Goal: Task Accomplishment & Management: Manage account settings

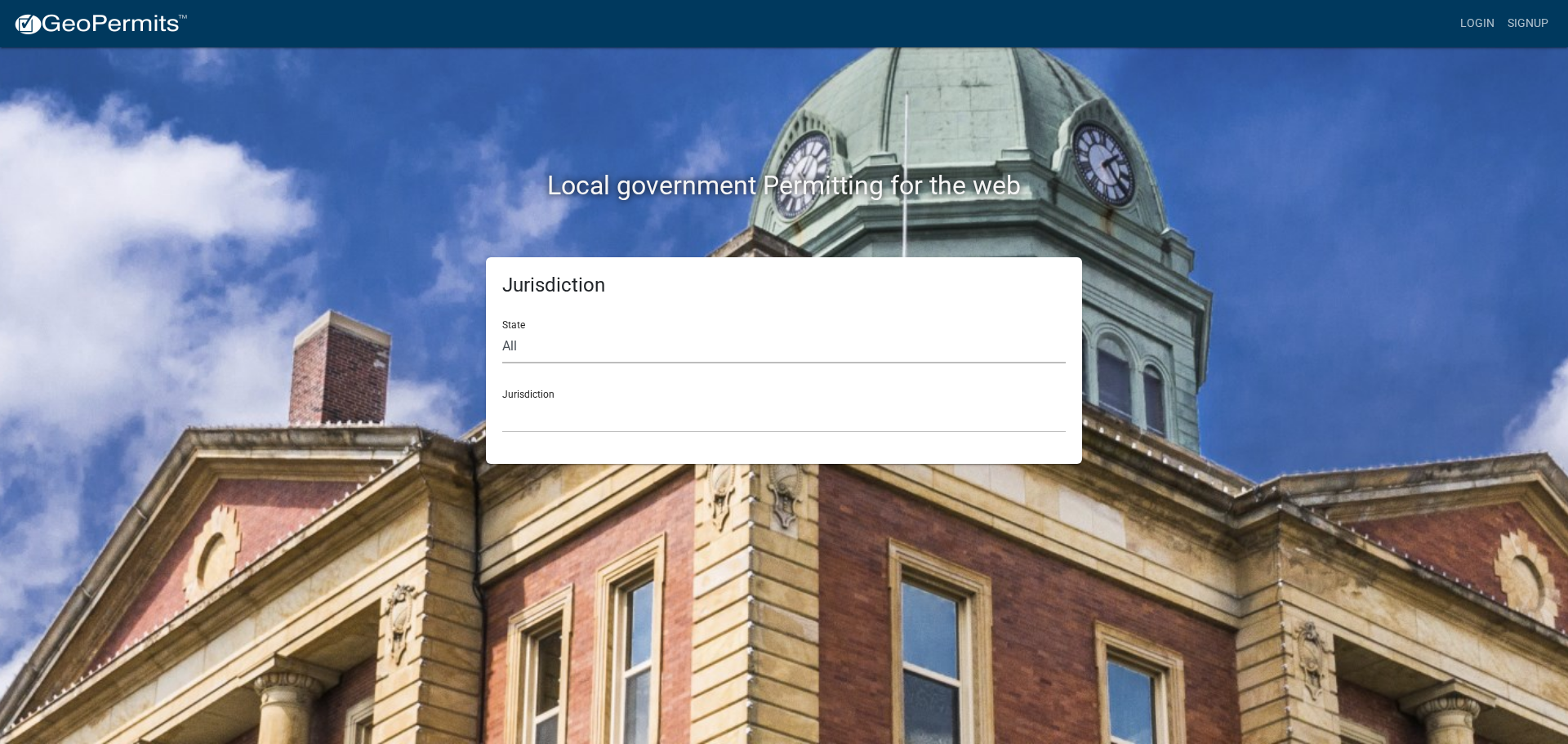
click at [538, 349] on select "All [US_STATE] [US_STATE] [US_STATE] [US_STATE] [US_STATE] [US_STATE] [US_STATE…" at bounding box center [784, 346] width 564 height 34
select select "[US_STATE]"
click at [502, 329] on select "All [US_STATE] [US_STATE] [US_STATE] [US_STATE] [US_STATE] [US_STATE] [US_STATE…" at bounding box center [784, 346] width 564 height 34
click at [541, 425] on select "City of [GEOGRAPHIC_DATA], [US_STATE] City of [GEOGRAPHIC_DATA], [US_STATE] Cit…" at bounding box center [784, 415] width 564 height 34
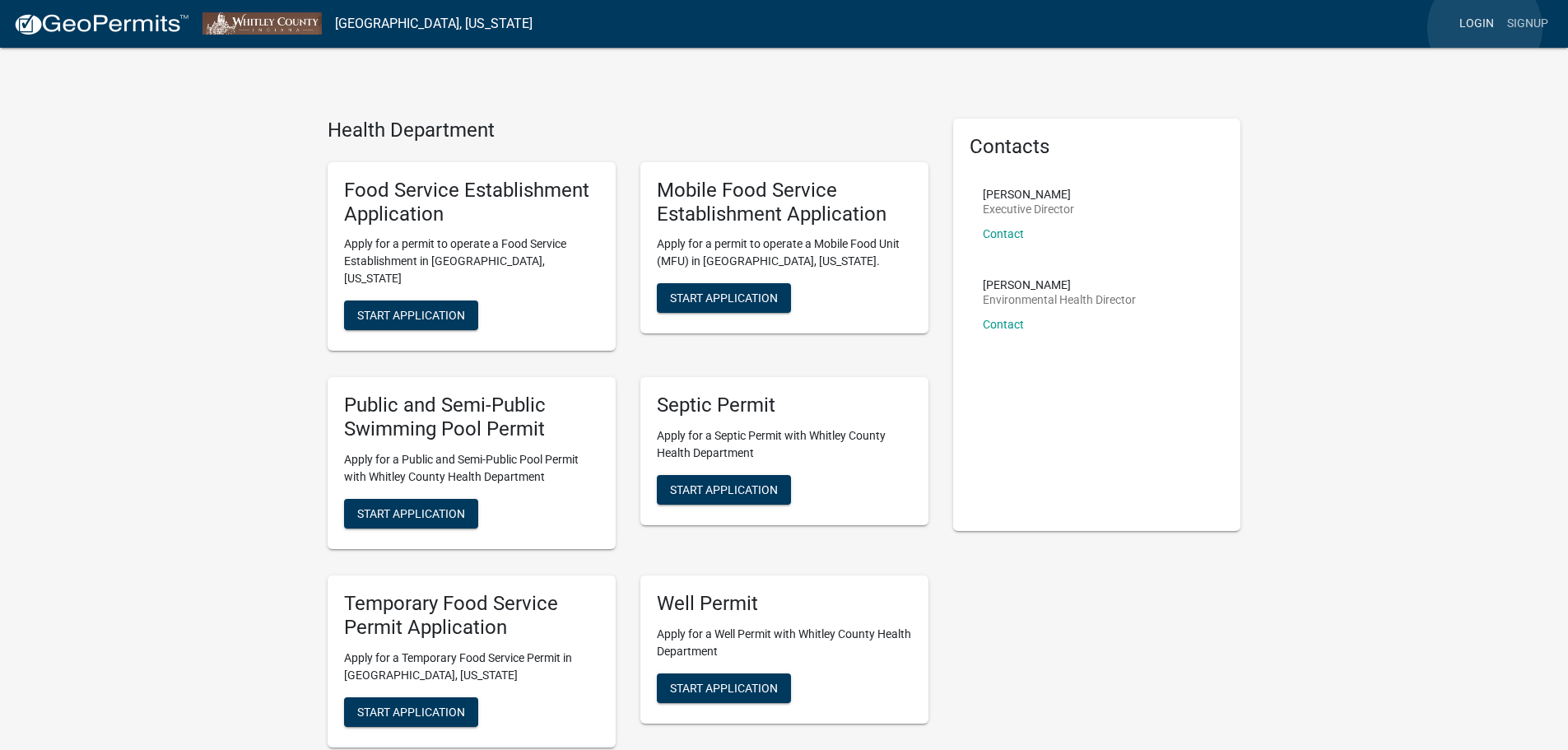
click at [1485, 28] on link "Login" at bounding box center [1476, 24] width 48 height 31
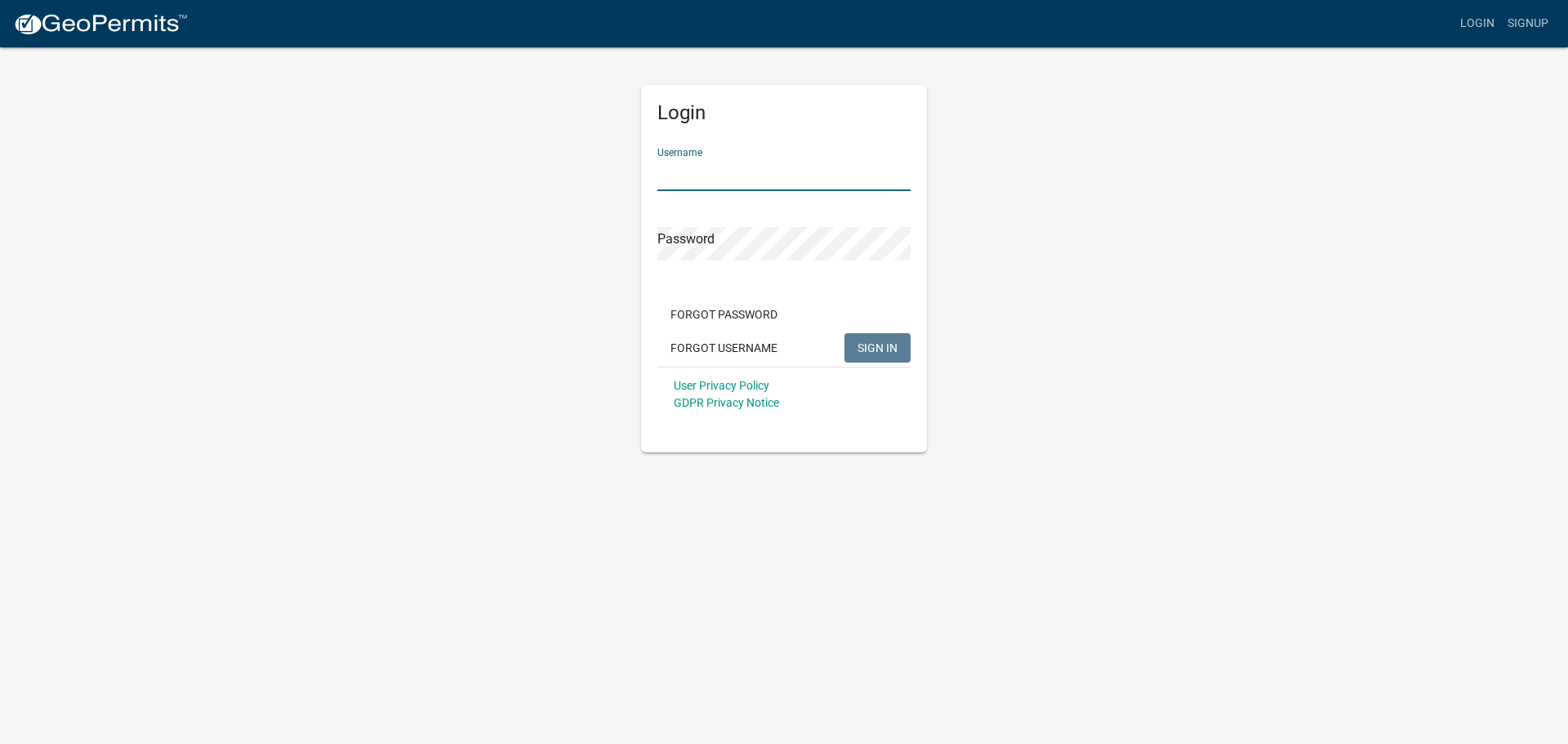
click at [761, 181] on input "Username" at bounding box center [784, 174] width 254 height 34
click at [758, 182] on input "Username" at bounding box center [784, 174] width 254 height 34
type input "h"
type input "kortedoesitall"
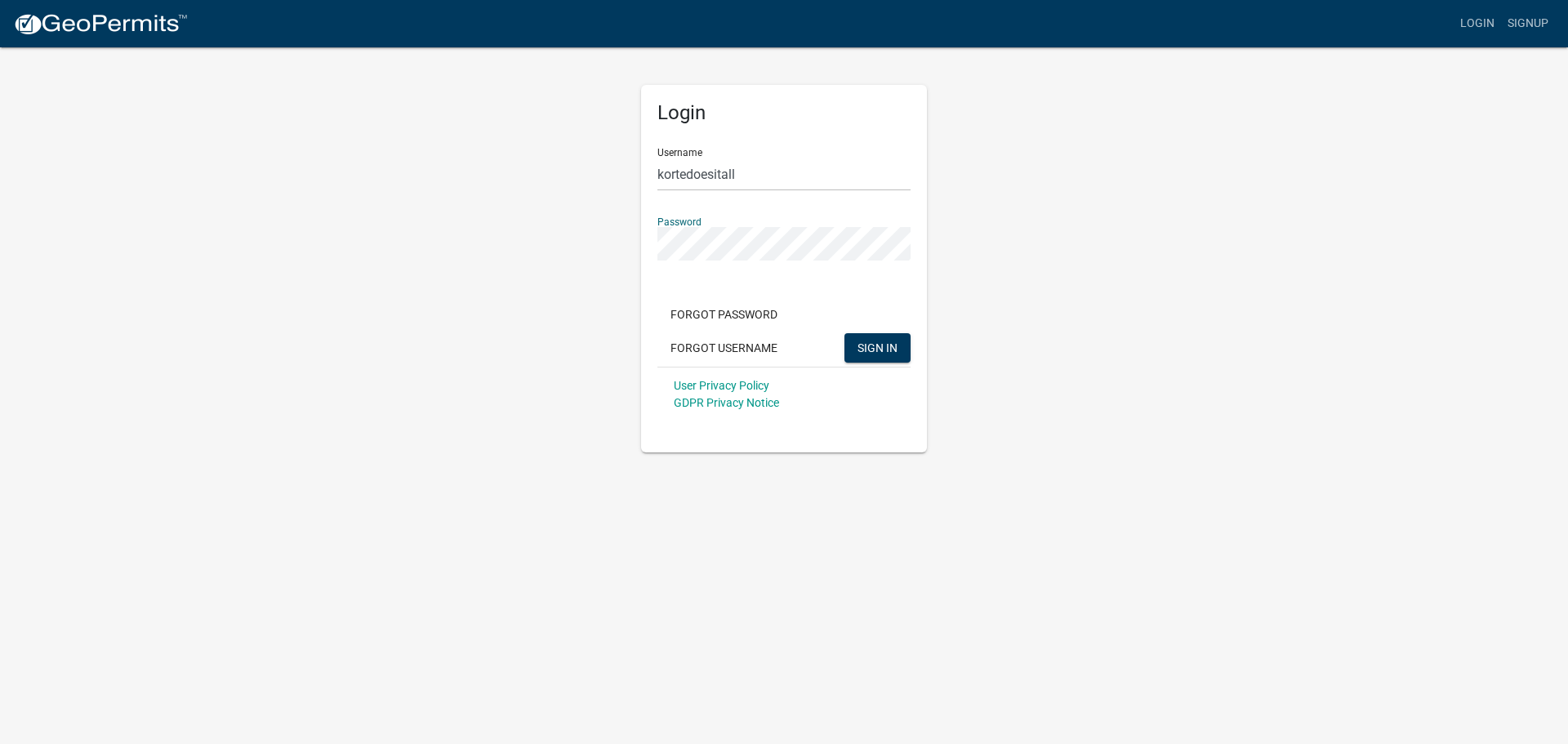
click at [844, 333] on button "SIGN IN" at bounding box center [877, 347] width 66 height 29
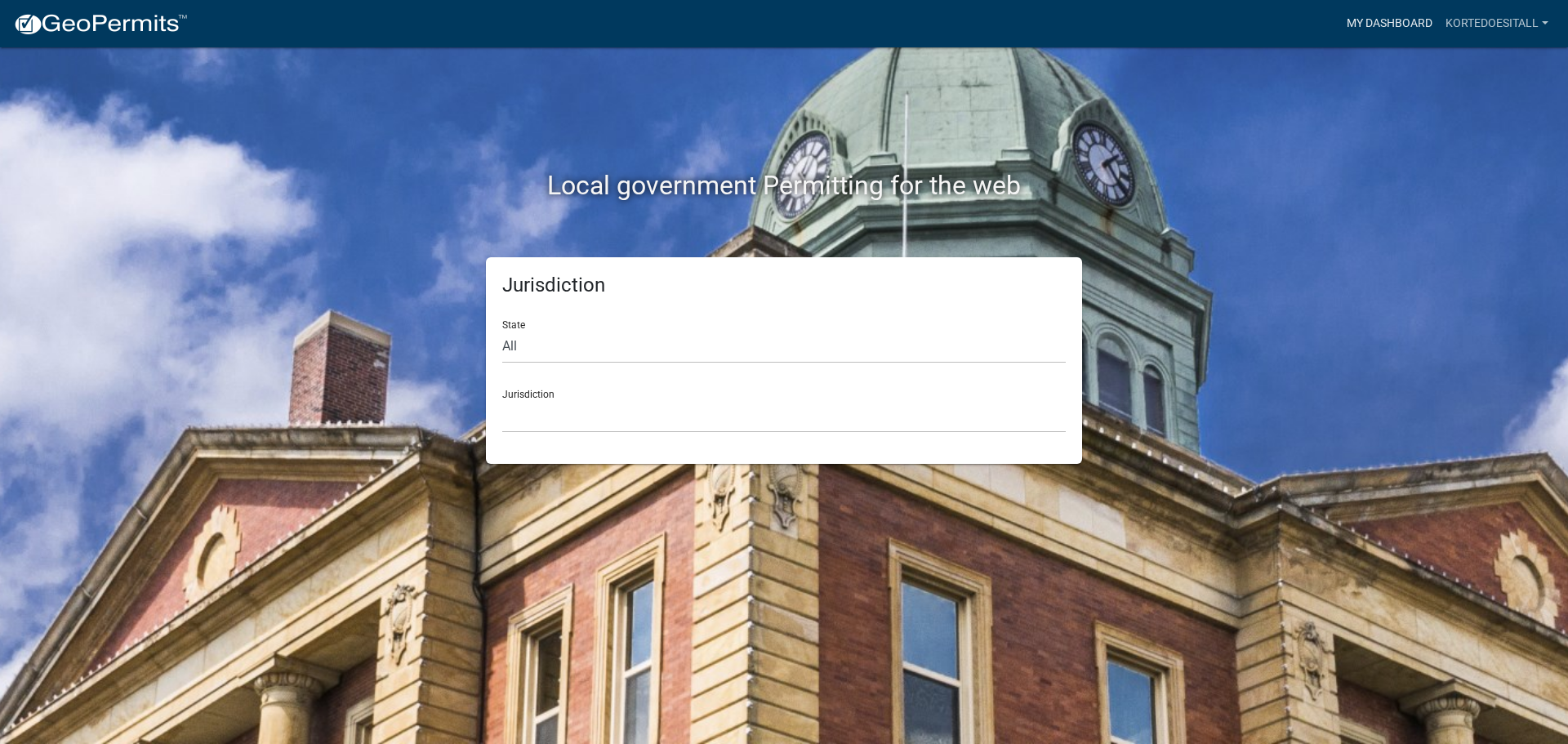
click at [1359, 35] on link "My Dashboard" at bounding box center [1390, 24] width 99 height 31
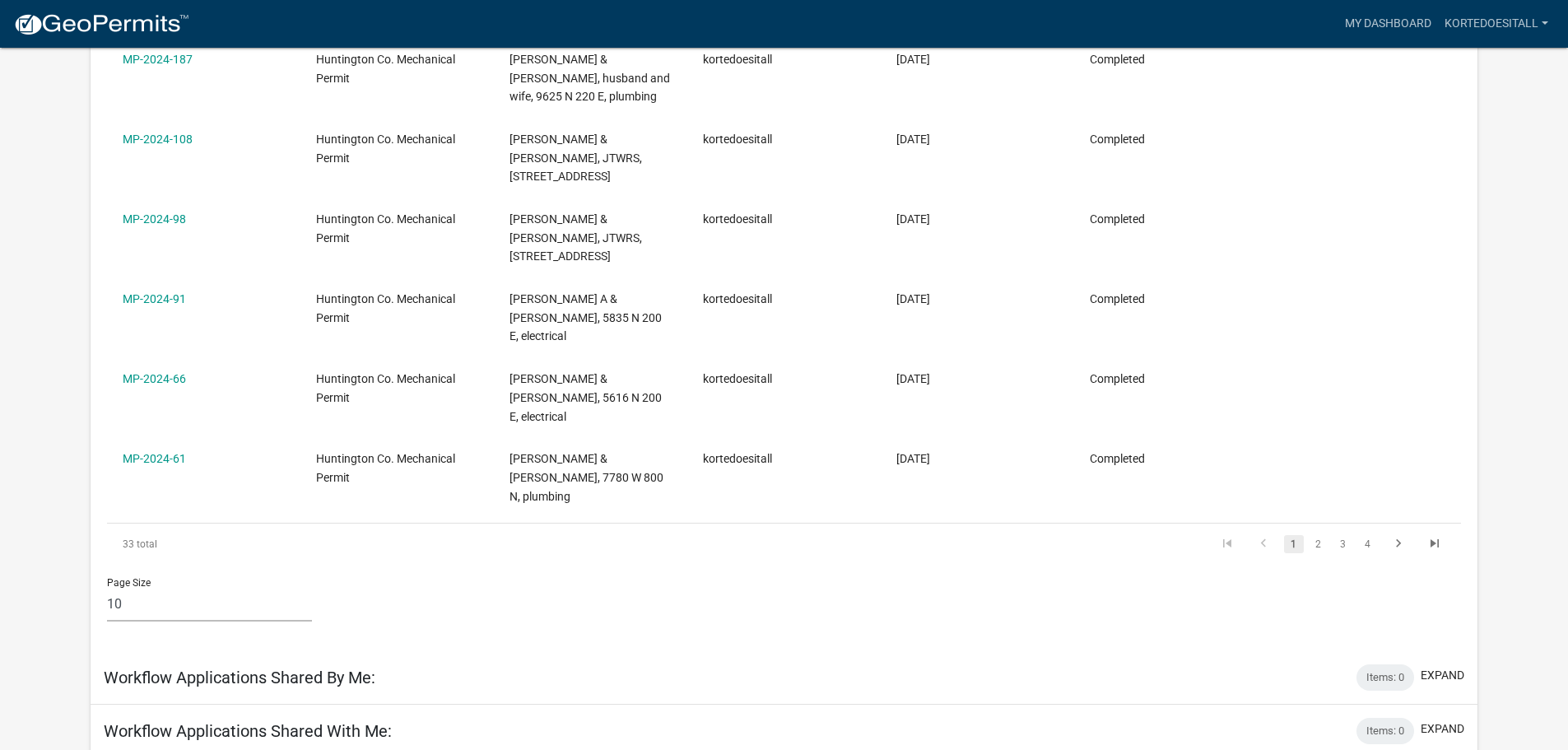
scroll to position [711, 0]
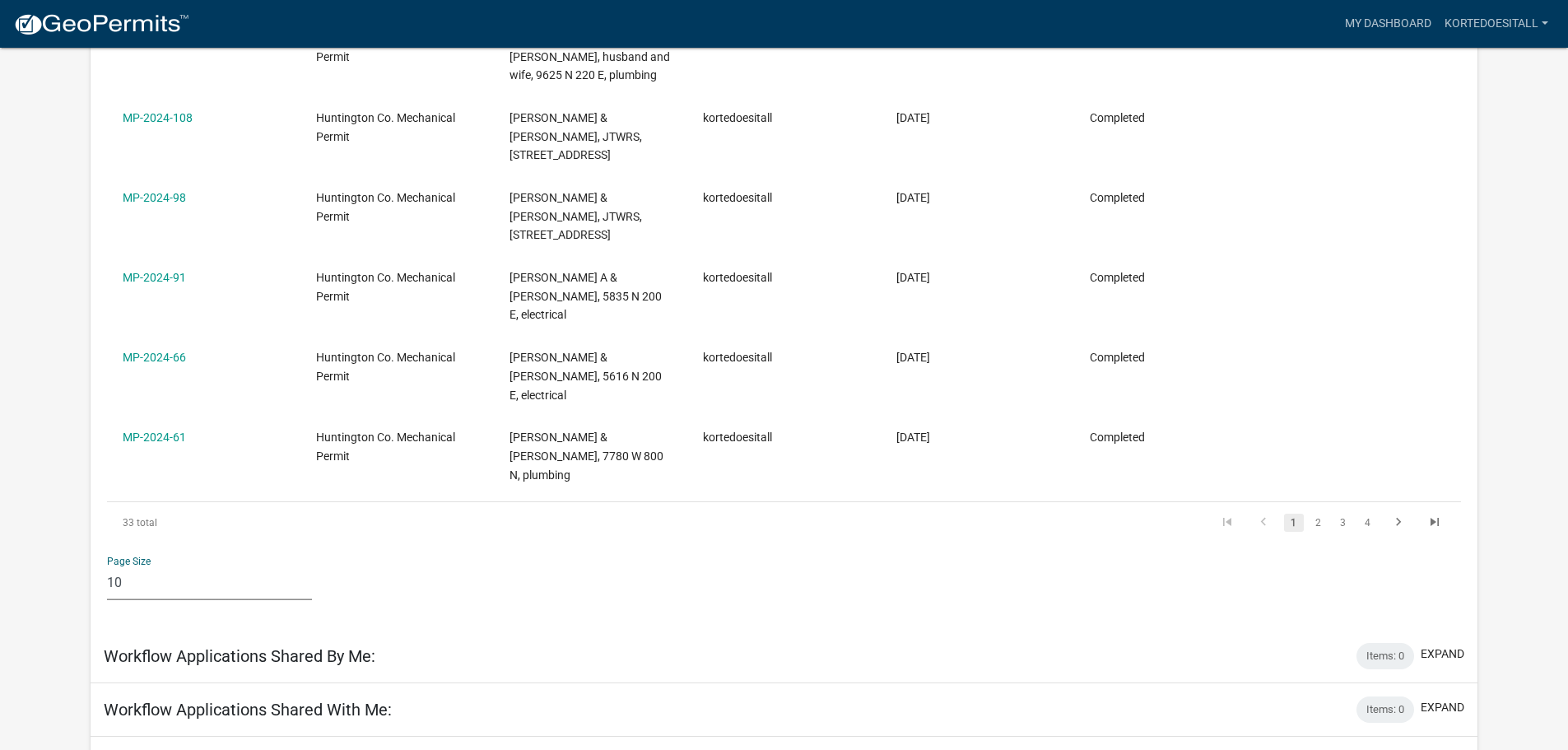
drag, startPoint x: 124, startPoint y: 494, endPoint x: 96, endPoint y: 495, distance: 28.0
click at [96, 543] on div "Page Size 10 25 50 100" at bounding box center [209, 578] width 230 height 70
select select "2: 50"
click at [107, 566] on select "10 25 50 100" at bounding box center [209, 583] width 205 height 34
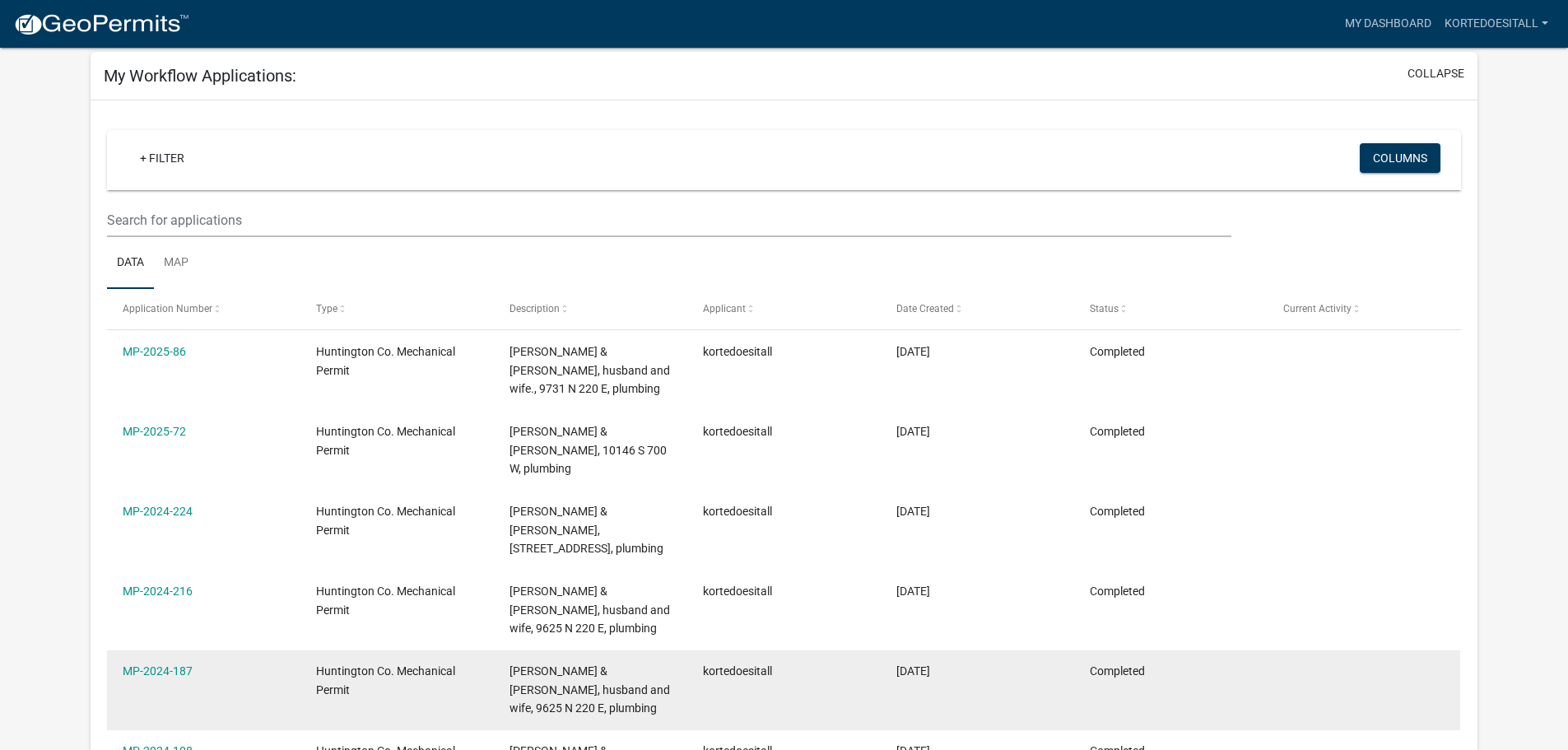
scroll to position [0, 0]
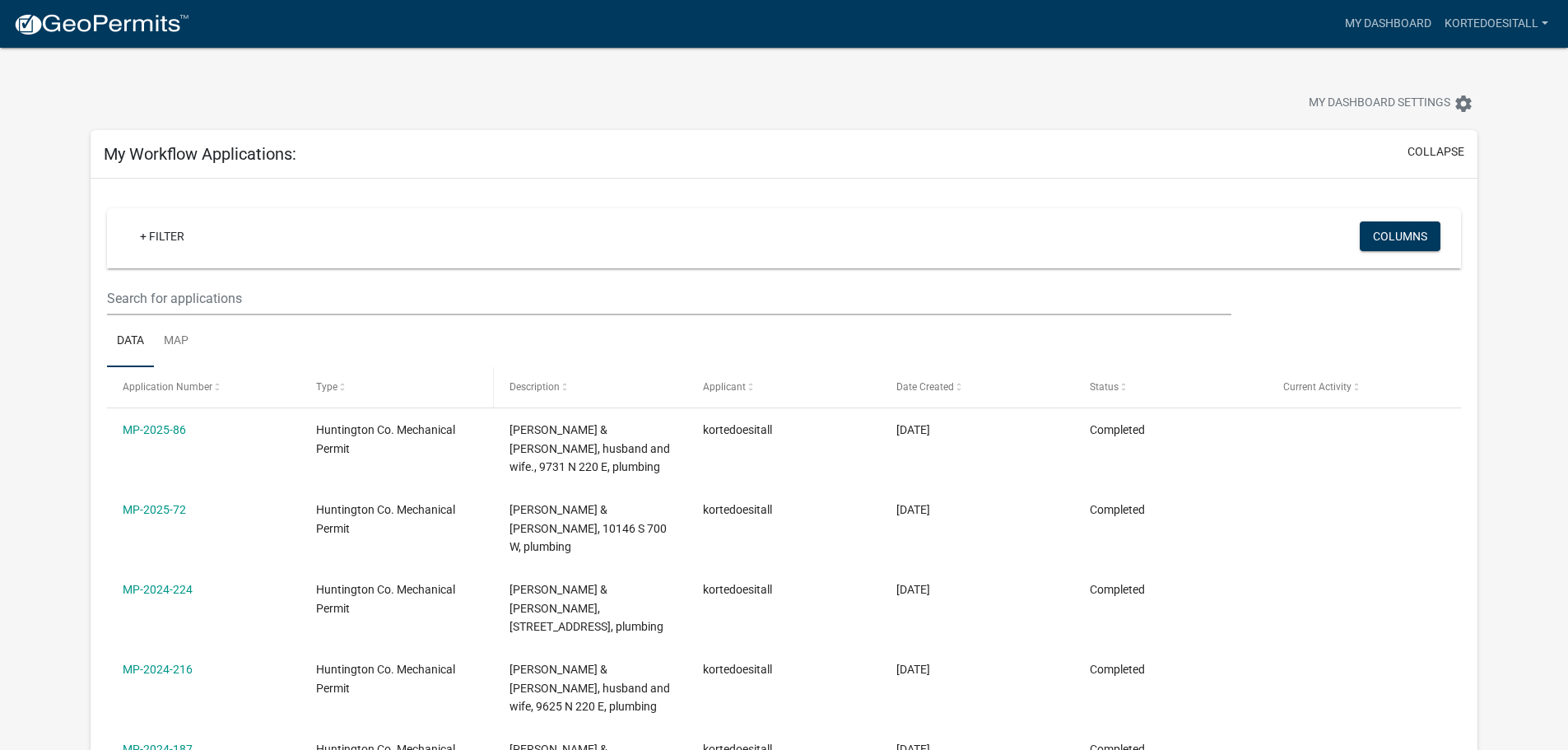
click at [359, 383] on div "Type" at bounding box center [397, 387] width 162 height 16
click at [335, 387] on span "Type" at bounding box center [326, 387] width 21 height 12
click at [324, 385] on span "Type" at bounding box center [326, 387] width 21 height 12
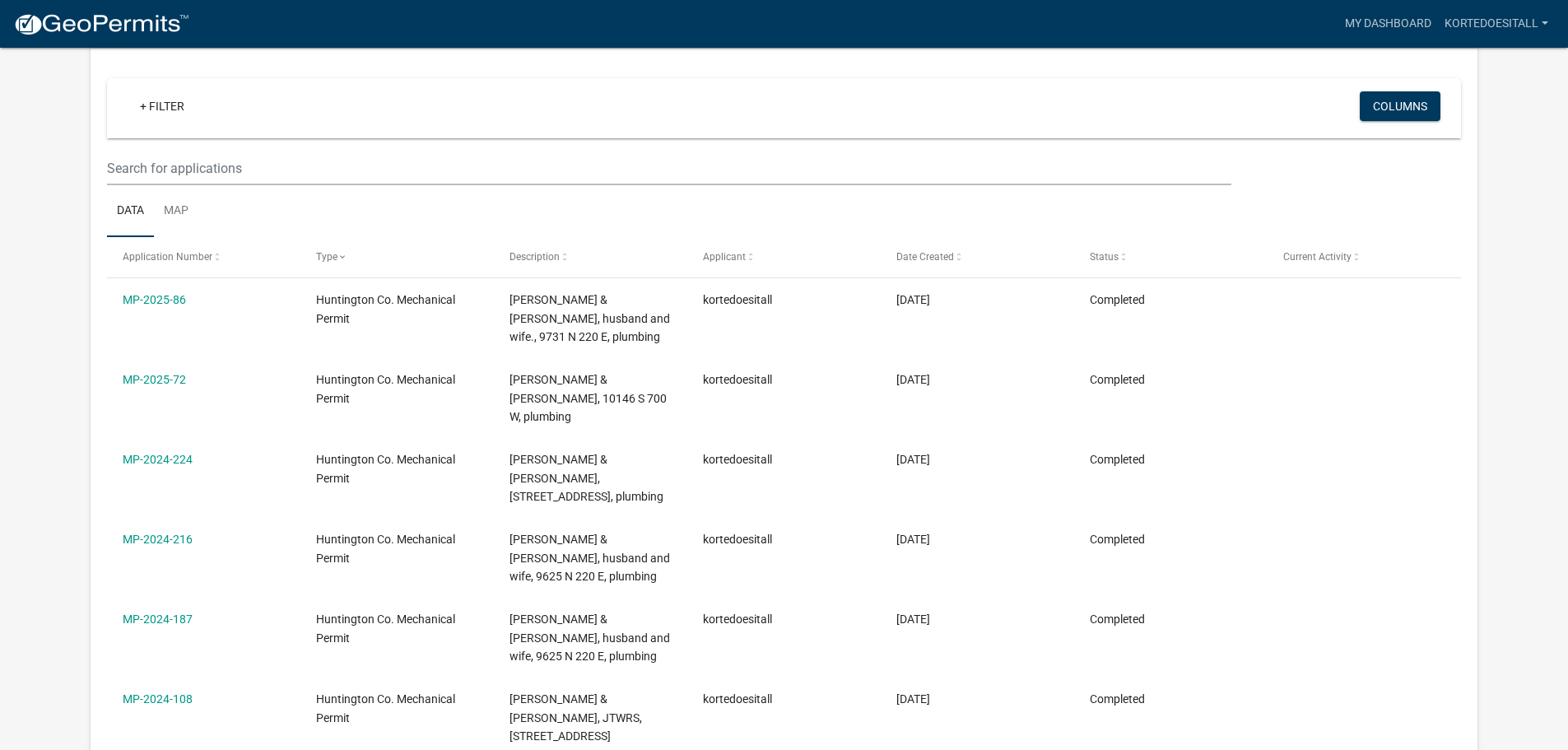
scroll to position [82, 0]
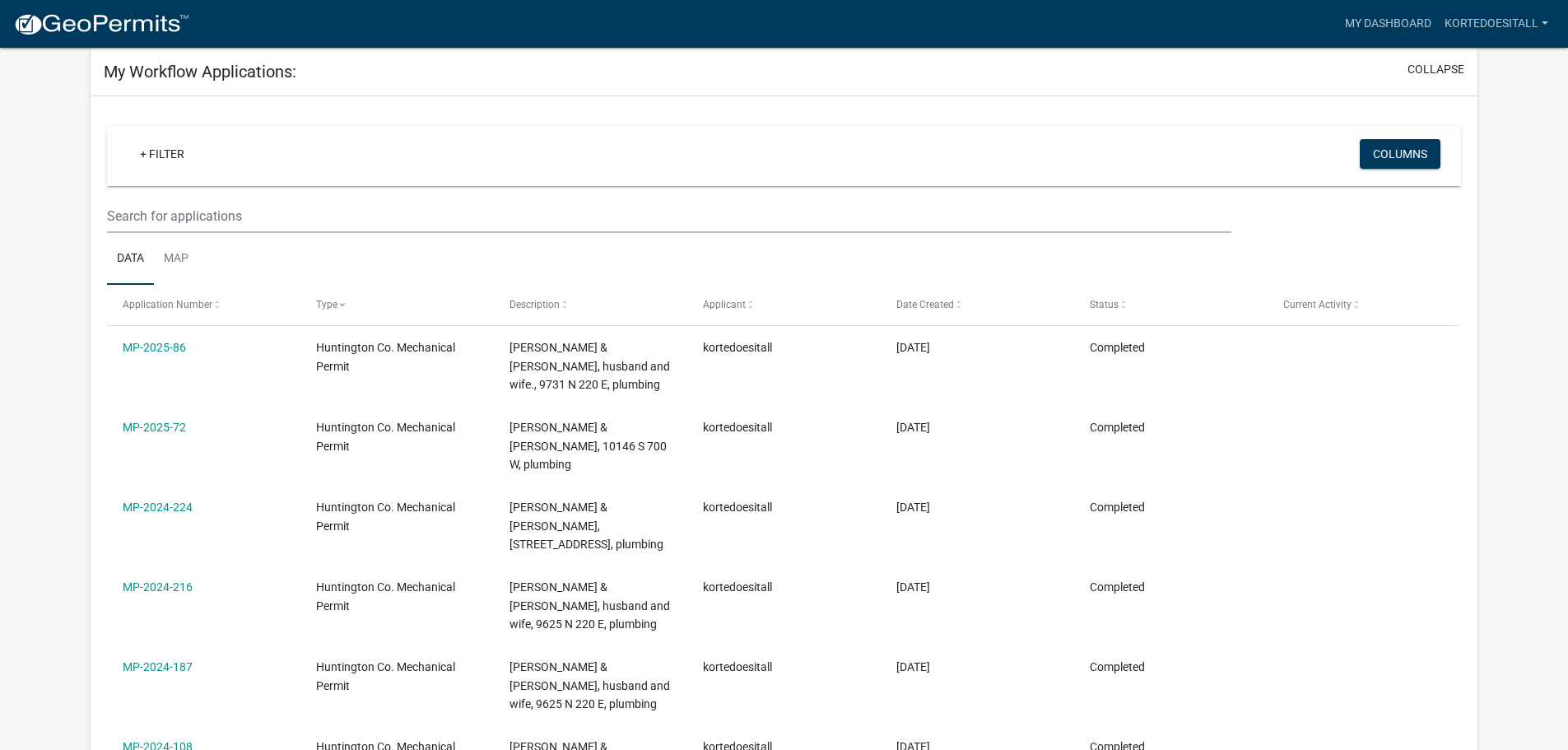
click at [110, 41] on nav "more_horiz My Dashboard kortedoesitall Account Logout" at bounding box center [784, 24] width 1568 height 48
click at [114, 30] on img at bounding box center [101, 25] width 176 height 25
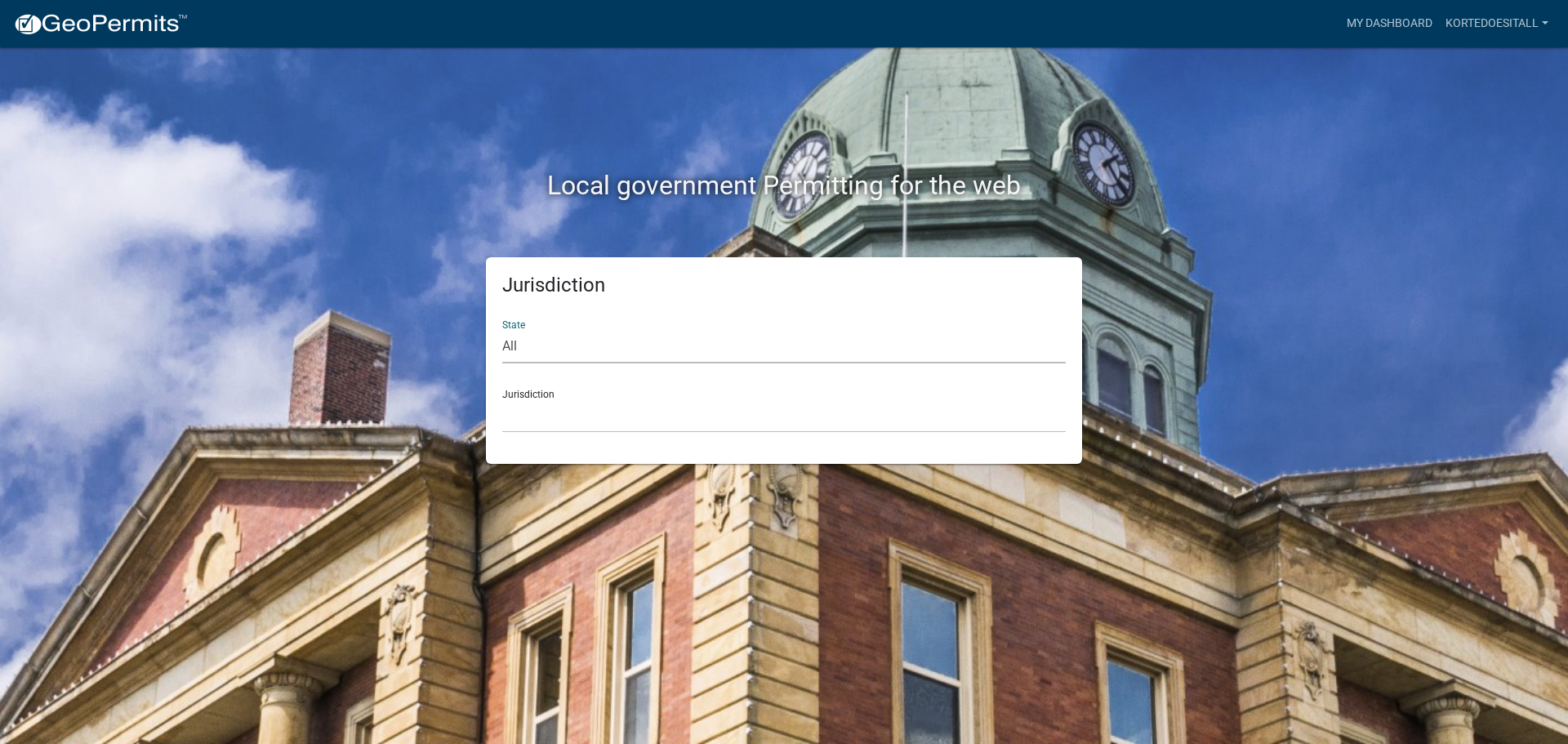
click at [559, 352] on select "All [US_STATE] [US_STATE] [US_STATE] [US_STATE] [US_STATE] [US_STATE] [US_STATE…" at bounding box center [784, 346] width 564 height 34
select select "[US_STATE]"
click at [502, 329] on select "All [US_STATE] [US_STATE] [US_STATE] [US_STATE] [US_STATE] [US_STATE] [US_STATE…" at bounding box center [784, 346] width 564 height 34
click at [534, 427] on select "City of [GEOGRAPHIC_DATA], [US_STATE] City of [GEOGRAPHIC_DATA], [US_STATE] Cit…" at bounding box center [784, 415] width 564 height 34
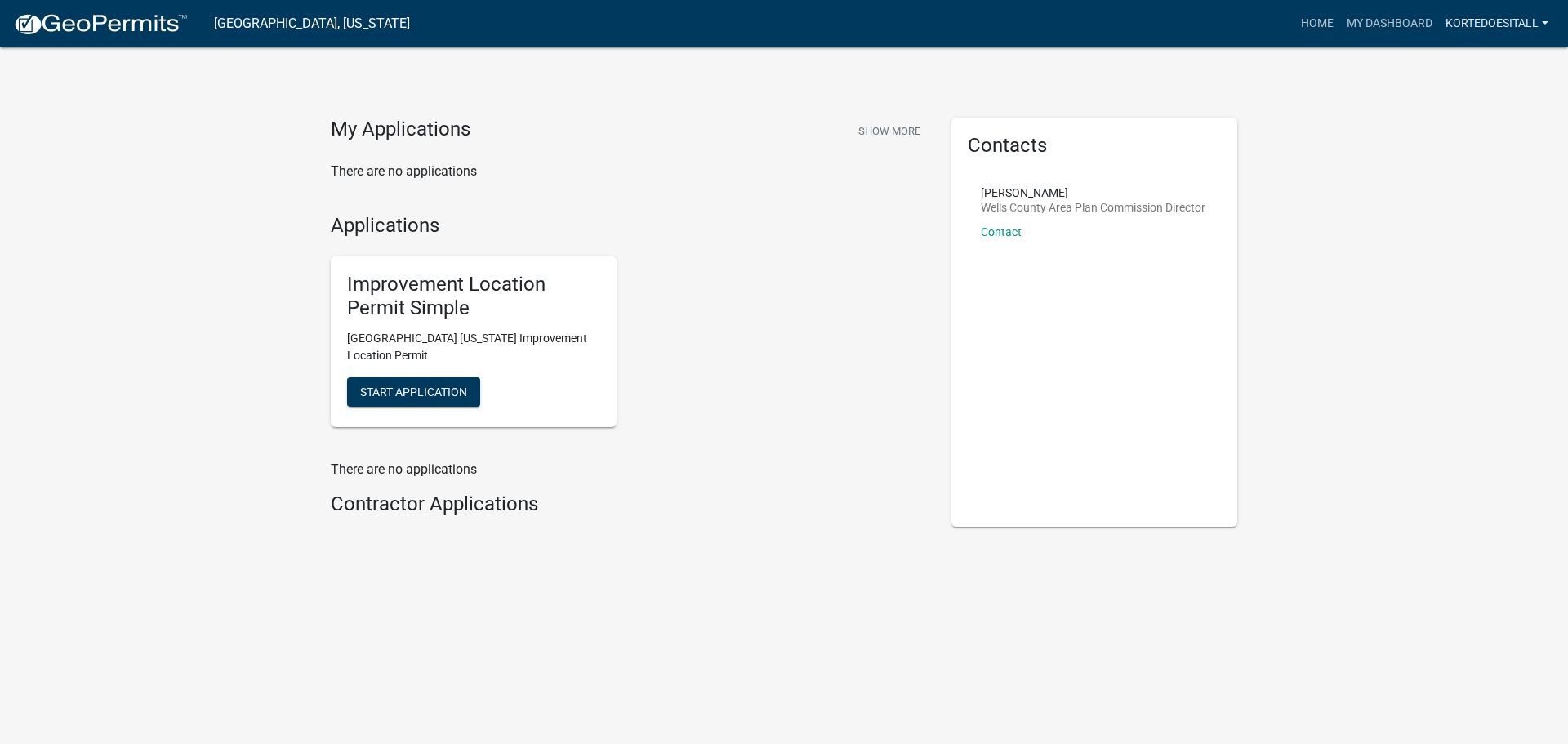
click at [1489, 20] on link "kortedoesitall" at bounding box center [1497, 24] width 116 height 31
click at [1308, 158] on div "My Applications Show More There are no applications Applications Improvement Lo…" at bounding box center [784, 325] width 1568 height 650
click at [1459, 33] on link "kortedoesitall" at bounding box center [1497, 24] width 116 height 31
click at [1469, 65] on link "Account" at bounding box center [1489, 67] width 131 height 39
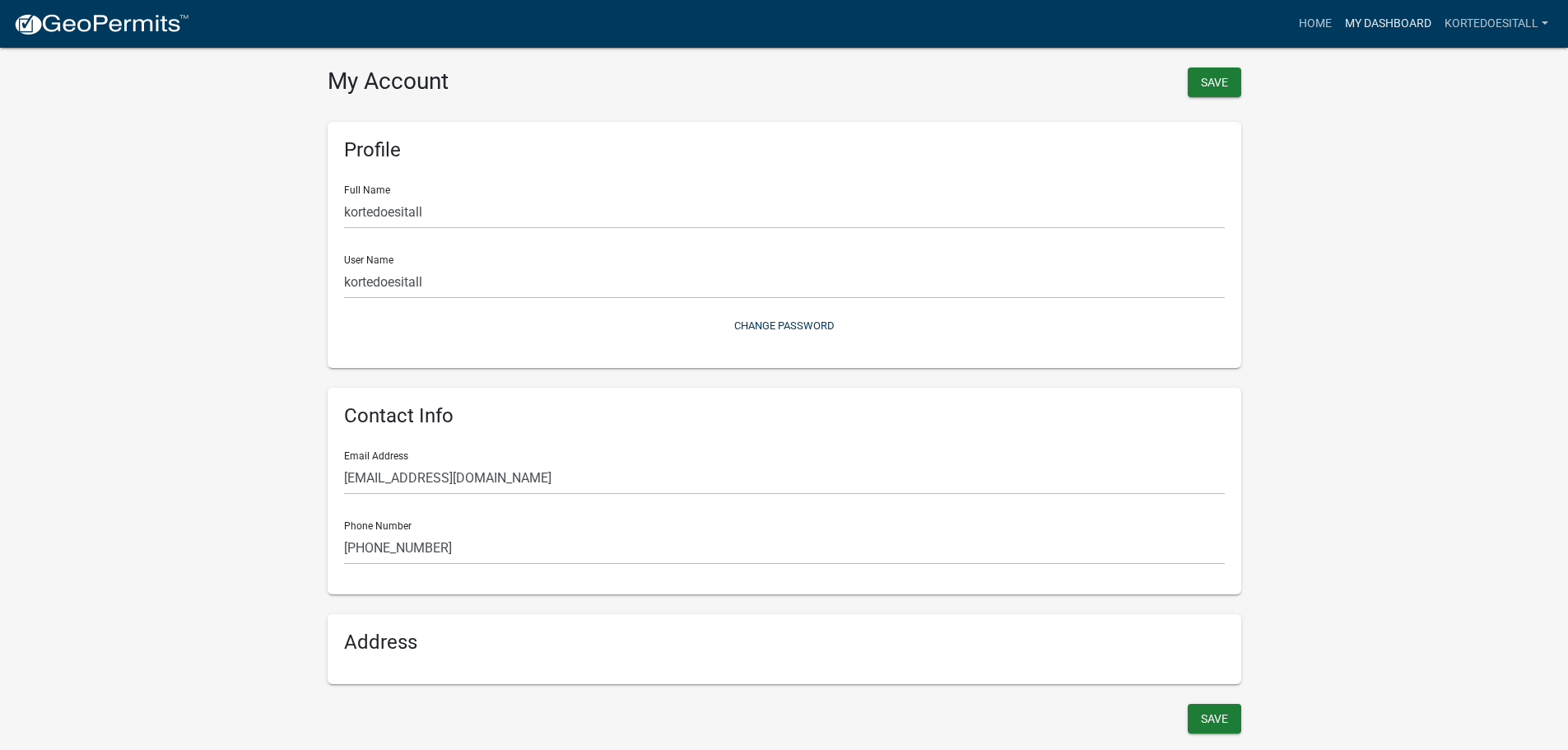
click at [1371, 28] on link "My Dashboard" at bounding box center [1388, 24] width 100 height 31
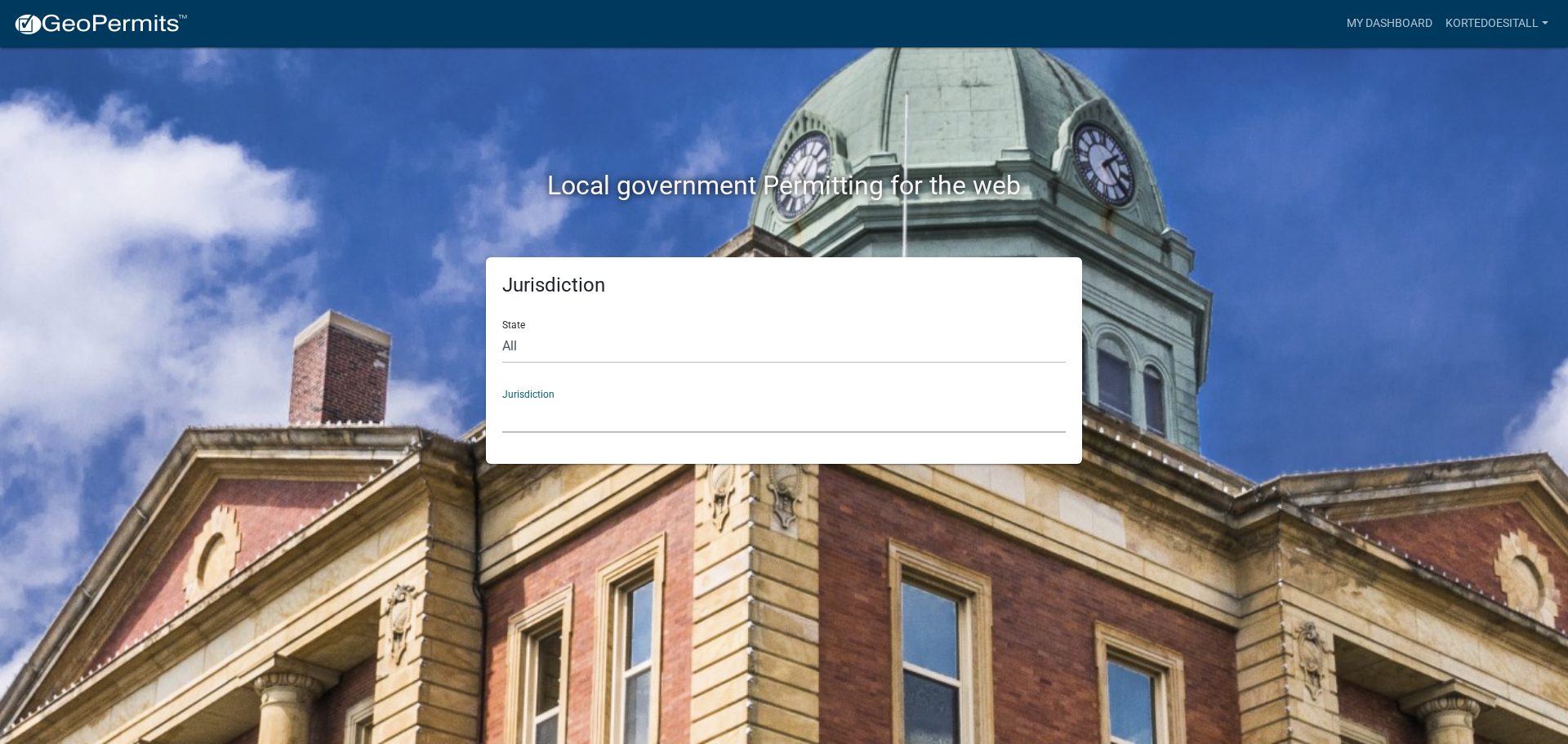
click at [703, 408] on select "Custer County, Colorado Carroll County, Georgia Cook County, Georgia Crawford C…" at bounding box center [784, 415] width 564 height 34
click at [398, 204] on div "Local government Permitting for the web" at bounding box center [784, 189] width 931 height 38
click at [563, 350] on select "All [US_STATE] [US_STATE] [US_STATE] [US_STATE] [US_STATE] [US_STATE] [US_STATE…" at bounding box center [784, 346] width 564 height 34
select select "[US_STATE]"
click at [502, 329] on select "All [US_STATE] [US_STATE] [US_STATE] [US_STATE] [US_STATE] [US_STATE] [US_STATE…" at bounding box center [784, 346] width 564 height 34
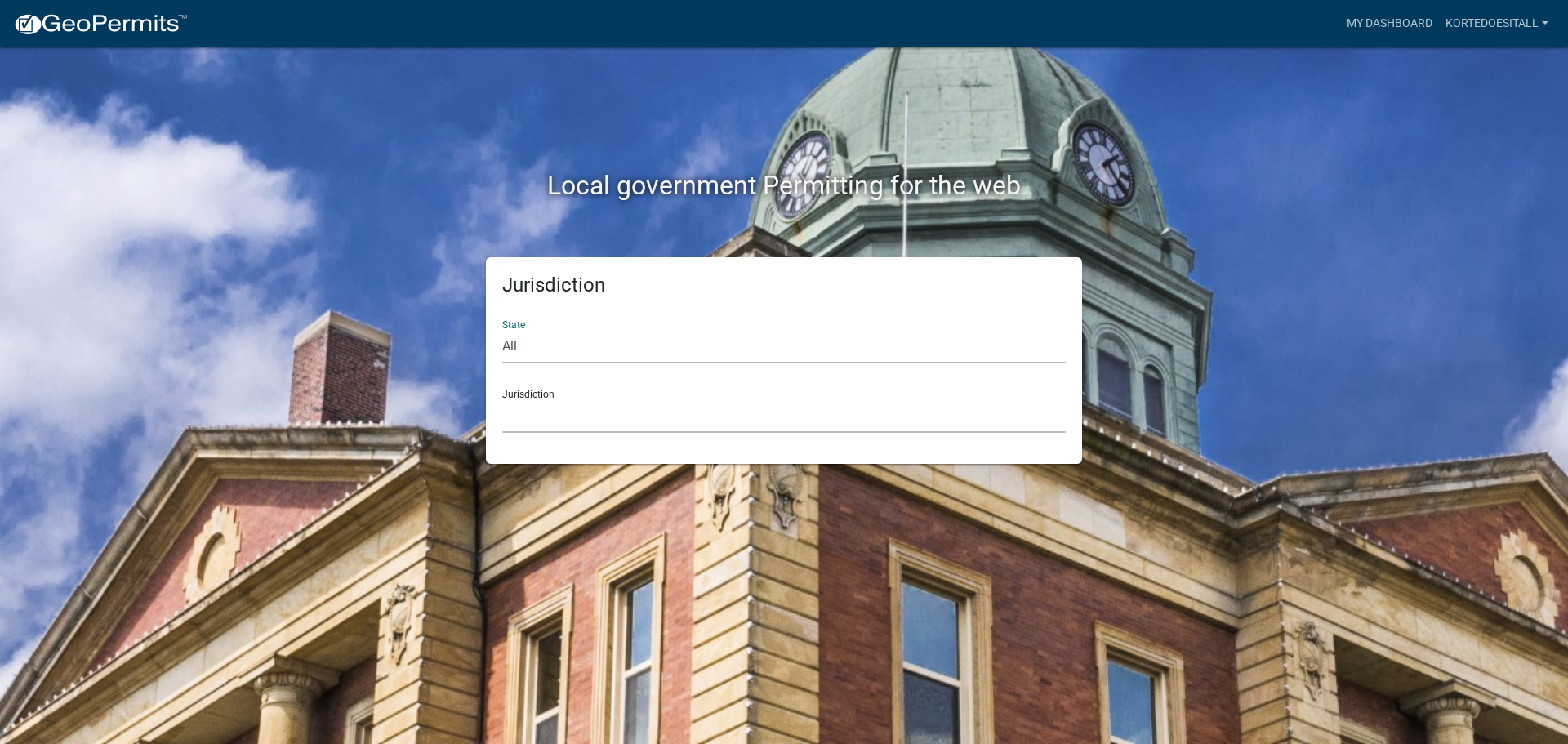
click at [650, 419] on select "City of [GEOGRAPHIC_DATA], [US_STATE] City of [GEOGRAPHIC_DATA], [US_STATE] Cit…" at bounding box center [784, 415] width 564 height 34
click at [357, 221] on div "Local government Permitting for the web" at bounding box center [784, 152] width 931 height 209
